Goal: Information Seeking & Learning: Find specific page/section

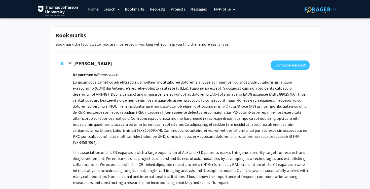
click at [109, 7] on link "Search" at bounding box center [111, 9] width 21 height 18
click at [124, 22] on span "Faculty/Staff" at bounding box center [119, 23] width 37 height 10
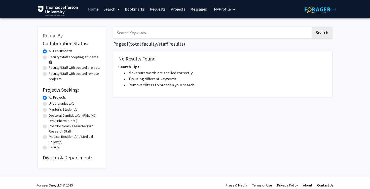
click at [60, 12] on img at bounding box center [58, 11] width 40 height 11
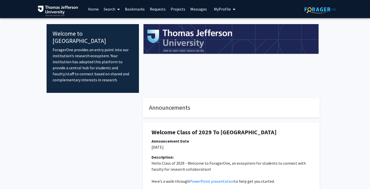
click at [112, 10] on link "Search" at bounding box center [111, 9] width 21 height 18
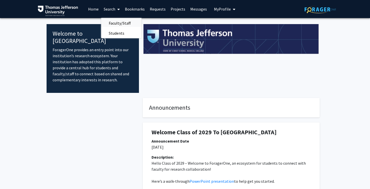
click at [119, 24] on span "Faculty/Staff" at bounding box center [119, 23] width 37 height 10
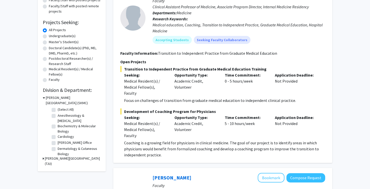
scroll to position [68, 0]
click at [58, 116] on label "Anesthesiology & [MEDICAL_DATA]" at bounding box center [79, 118] width 42 height 11
click at [58, 116] on input "Anesthesiology & [MEDICAL_DATA]" at bounding box center [59, 114] width 3 height 3
checkbox input "true"
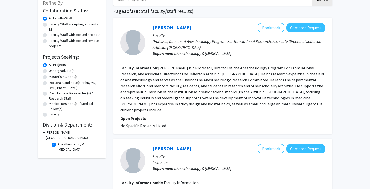
scroll to position [47, 0]
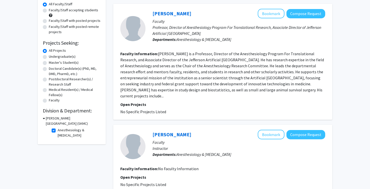
click at [58, 130] on label "Anesthesiology & [MEDICAL_DATA]" at bounding box center [79, 133] width 42 height 11
click at [58, 130] on input "Anesthesiology & [MEDICAL_DATA]" at bounding box center [59, 129] width 3 height 3
checkbox input "false"
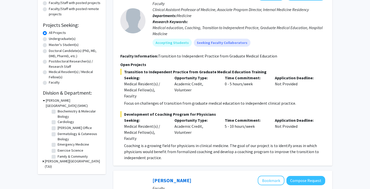
scroll to position [18, 0]
click at [69, 128] on label "[PERSON_NAME] Office" at bounding box center [75, 127] width 34 height 5
click at [61, 128] on input "[PERSON_NAME] Office" at bounding box center [59, 126] width 3 height 3
checkbox input "true"
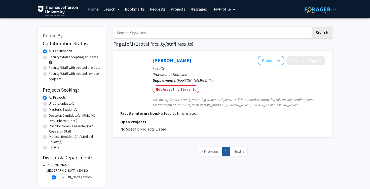
scroll to position [24, 0]
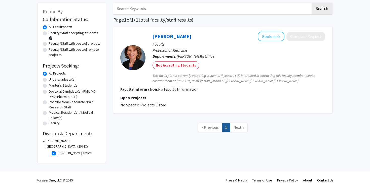
click at [58, 154] on label "[PERSON_NAME] Office" at bounding box center [75, 153] width 34 height 5
click at [58, 154] on input "[PERSON_NAME] Office" at bounding box center [59, 152] width 3 height 3
checkbox input "false"
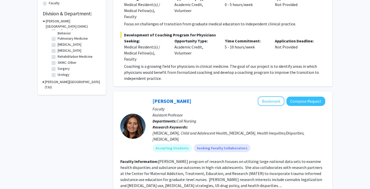
scroll to position [147, 0]
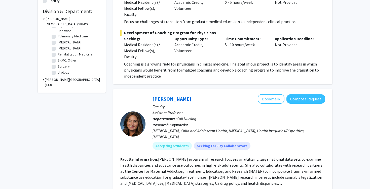
click at [64, 66] on label "Surgery" at bounding box center [64, 66] width 12 height 5
click at [61, 66] on input "Surgery" at bounding box center [59, 65] width 3 height 3
checkbox input "true"
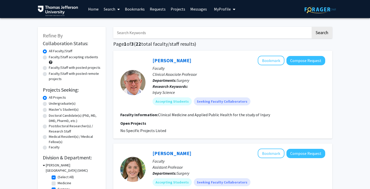
click at [137, 8] on link "Bookmarks" at bounding box center [134, 9] width 25 height 18
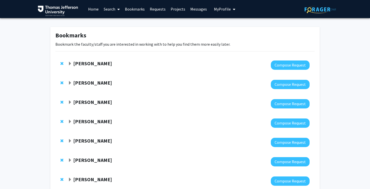
click at [91, 63] on strong "[PERSON_NAME]" at bounding box center [92, 63] width 39 height 6
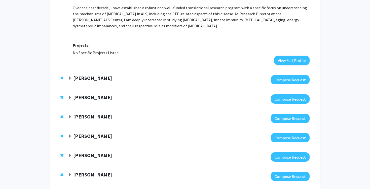
scroll to position [257, 0]
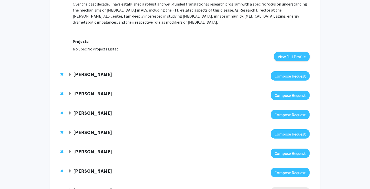
click at [70, 111] on span "Expand Elizabeth Wright-Jin Bookmark" at bounding box center [70, 113] width 4 height 4
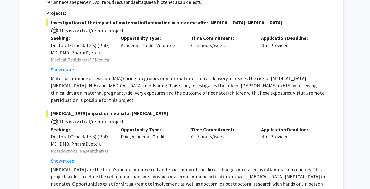
scroll to position [458, 0]
